Goal: Transaction & Acquisition: Purchase product/service

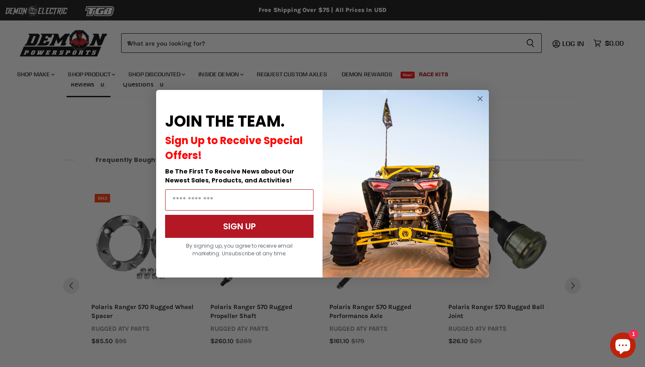
scroll to position [605, 0]
